Goal: Information Seeking & Learning: Learn about a topic

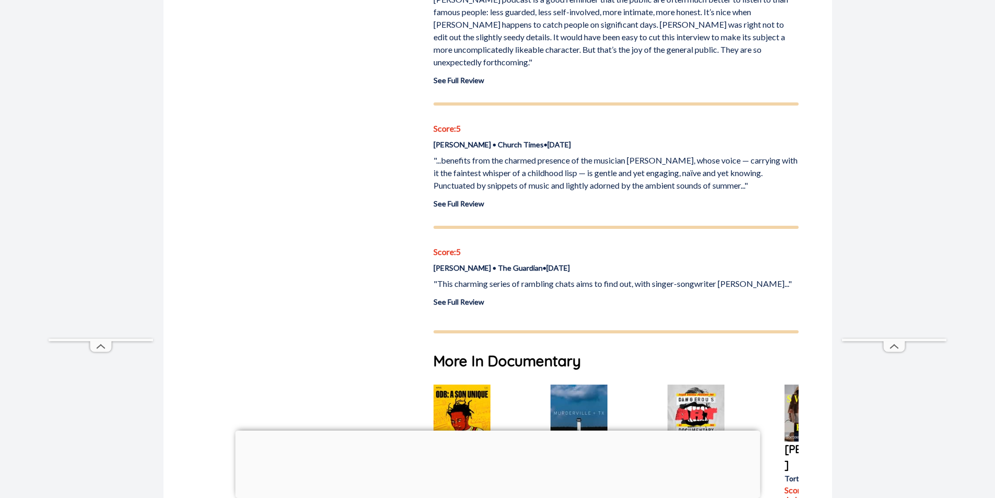
scroll to position [627, 0]
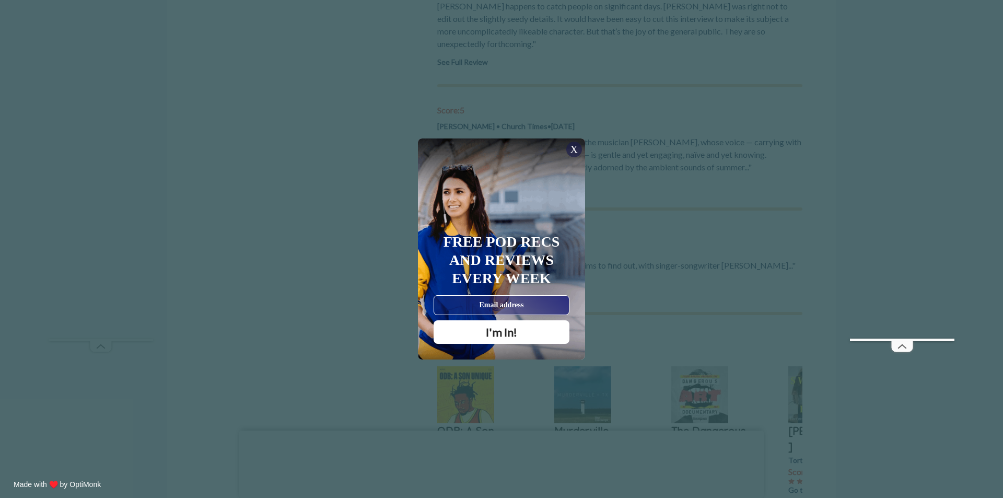
click at [288, 164] on div "X Free Pod Recs and Reviews every week I'm In! X Thanks Poddy People! See you T…" at bounding box center [501, 249] width 1003 height 498
click at [578, 149] on div "X" at bounding box center [574, 150] width 16 height 16
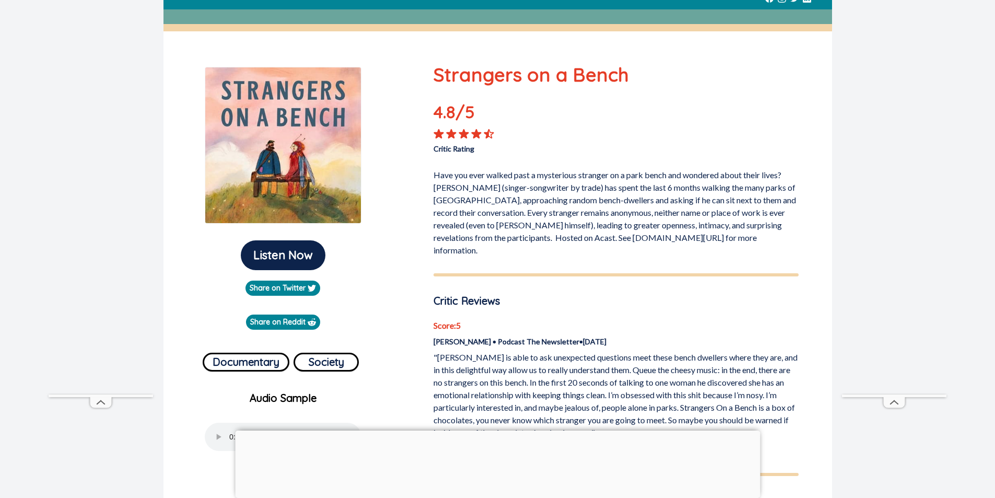
scroll to position [0, 0]
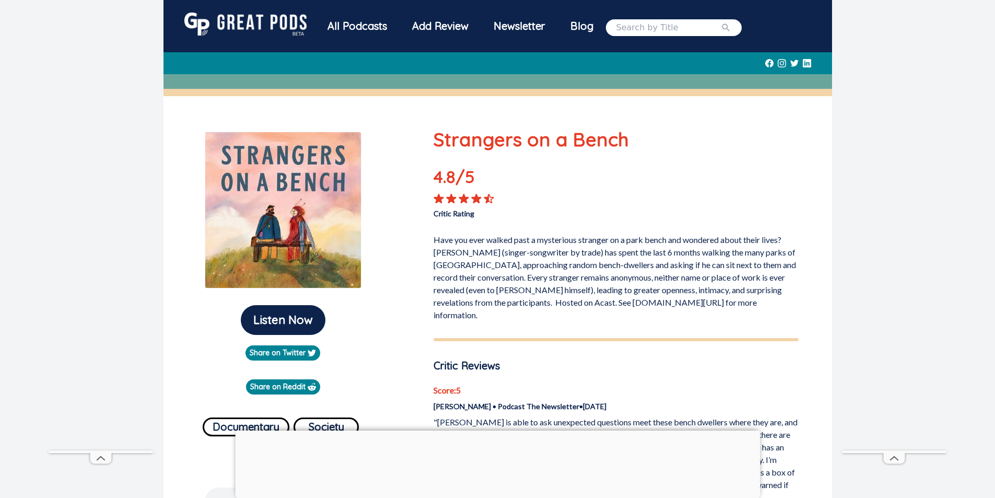
click at [345, 33] on div "All Podcasts" at bounding box center [357, 26] width 85 height 27
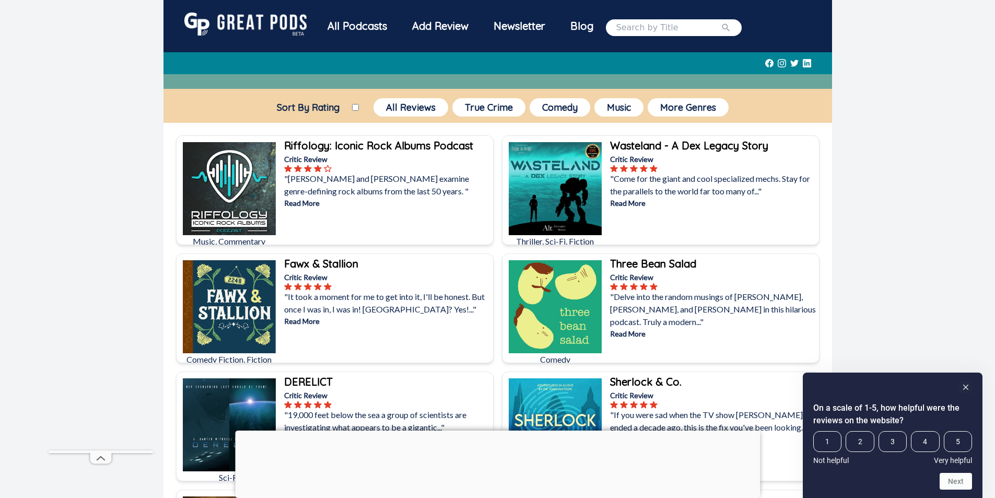
click at [652, 22] on input "search" at bounding box center [668, 27] width 104 height 13
type input "reading"
click at [721, 21] on button "submit" at bounding box center [726, 27] width 10 height 13
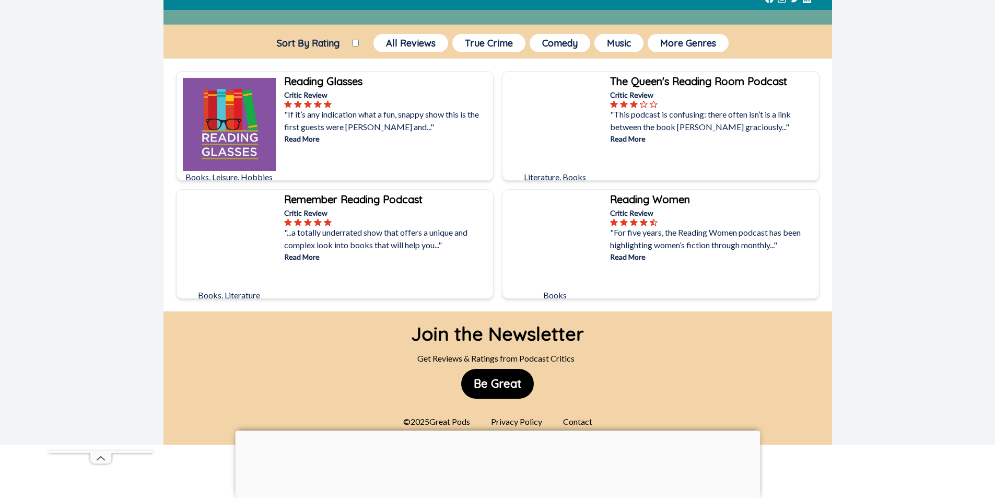
scroll to position [157, 0]
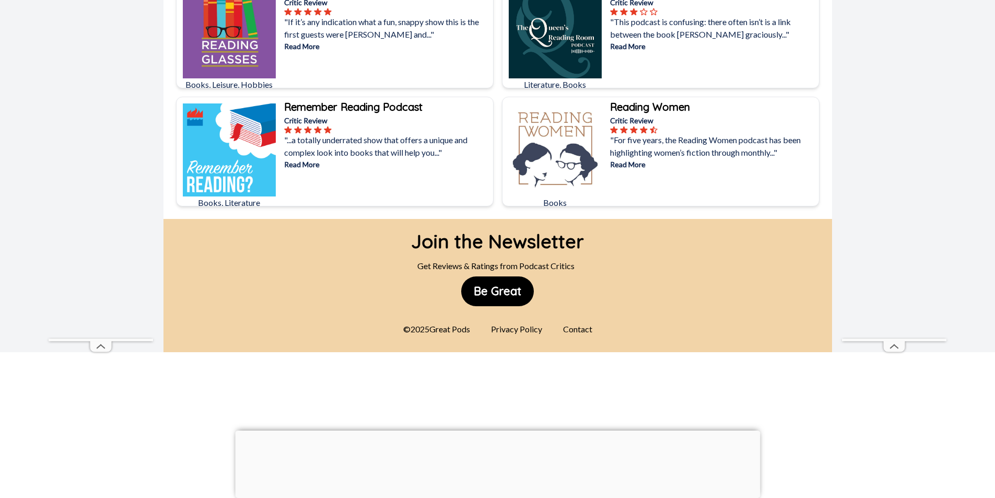
click at [368, 105] on b "Remember Reading Podcast" at bounding box center [353, 106] width 138 height 13
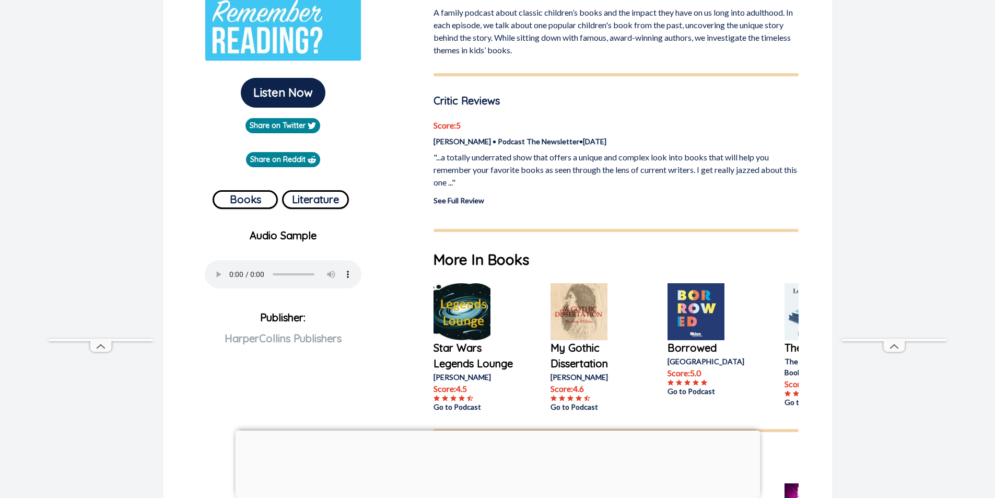
scroll to position [209, 0]
